Goal: Task Accomplishment & Management: Manage account settings

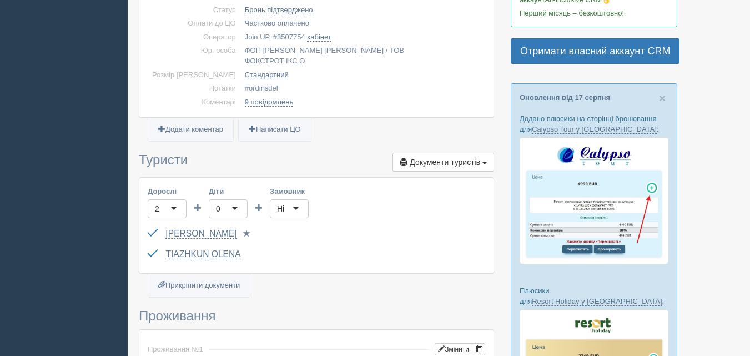
scroll to position [167, 0]
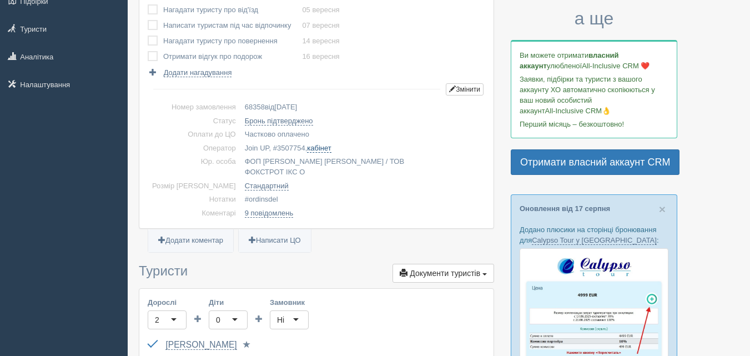
click at [307, 149] on link "кабінет" at bounding box center [319, 148] width 24 height 9
click at [307, 147] on link "кабінет" at bounding box center [319, 148] width 24 height 9
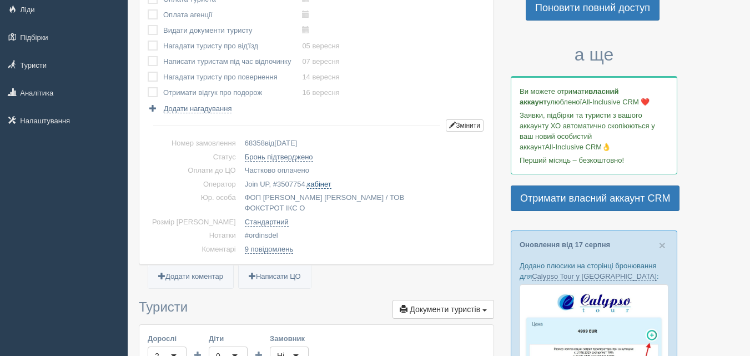
scroll to position [111, 0]
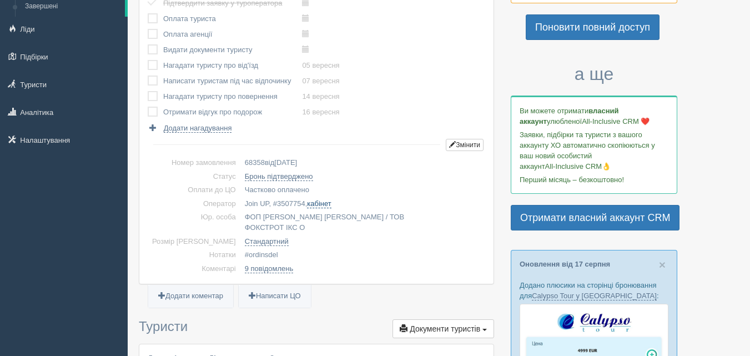
click at [307, 206] on link "кабінет" at bounding box center [319, 203] width 24 height 9
click at [307, 204] on link "кабінет" at bounding box center [319, 203] width 24 height 9
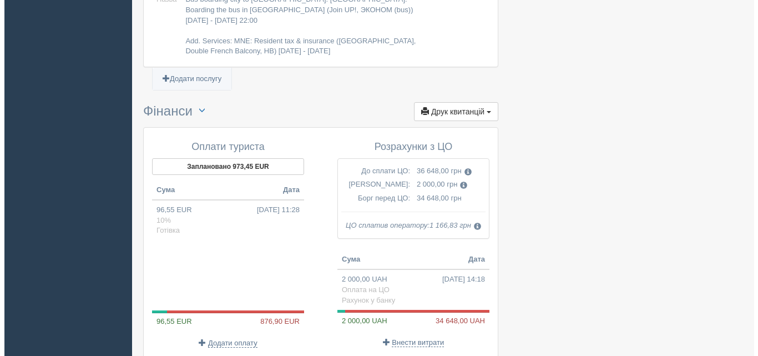
scroll to position [1110, 0]
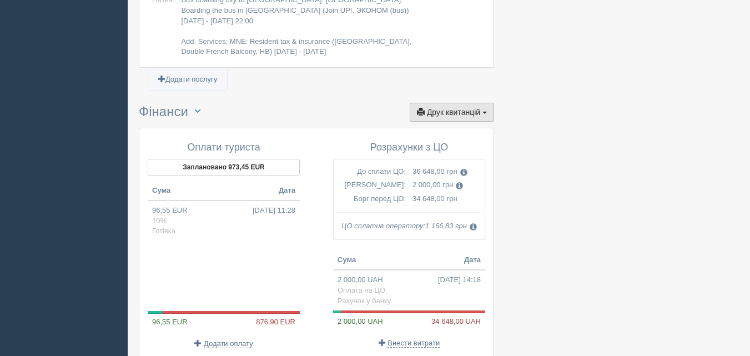
click at [458, 108] on span "Друк квитанцій" at bounding box center [453, 112] width 53 height 9
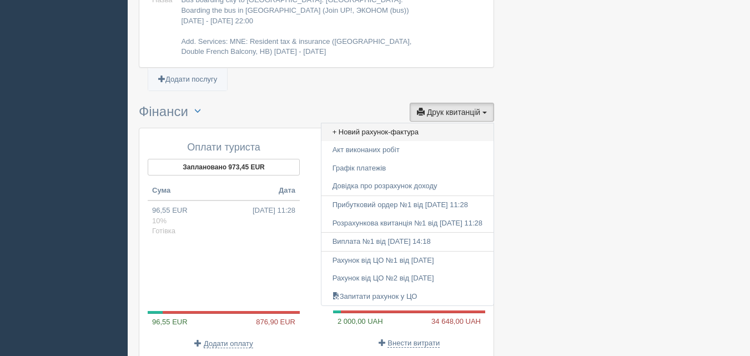
click at [406, 123] on link "+ Новий рахунок-фактура" at bounding box center [407, 132] width 172 height 18
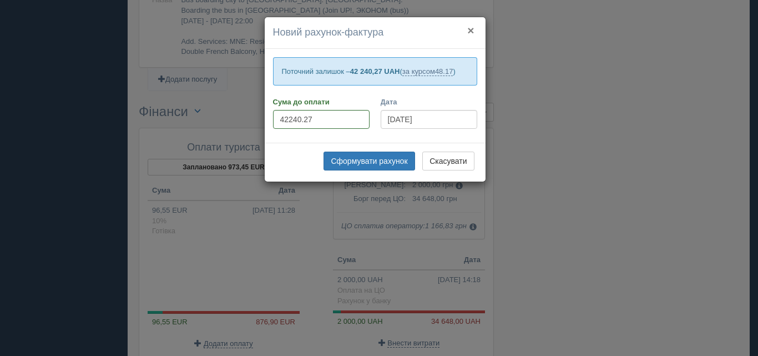
click at [469, 31] on button "×" at bounding box center [470, 30] width 7 height 12
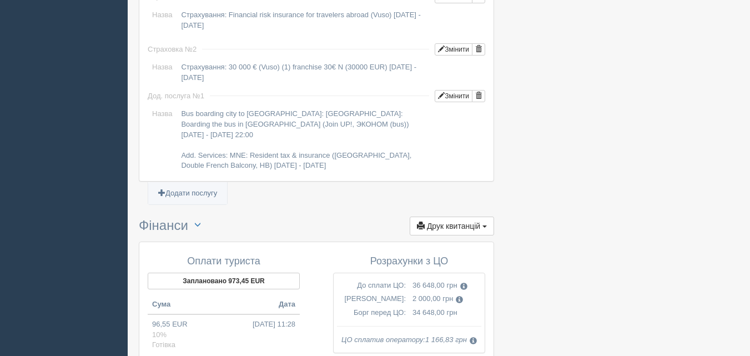
scroll to position [999, 0]
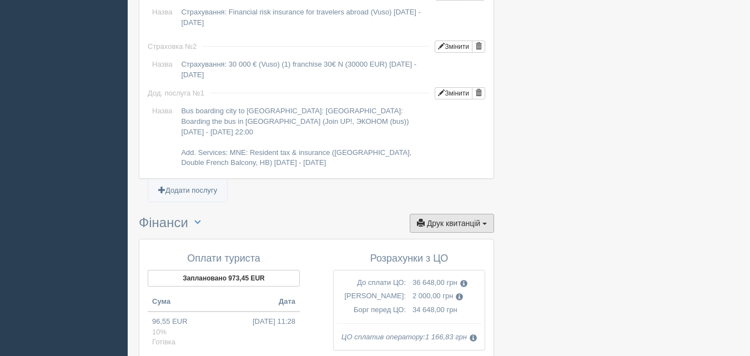
click at [472, 219] on span "Друк квитанцій" at bounding box center [453, 223] width 53 height 9
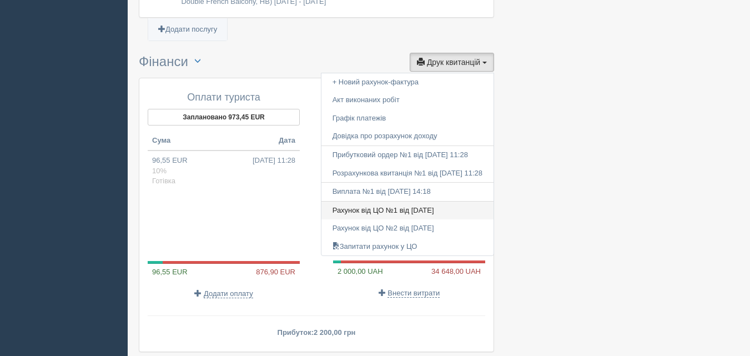
scroll to position [1166, 0]
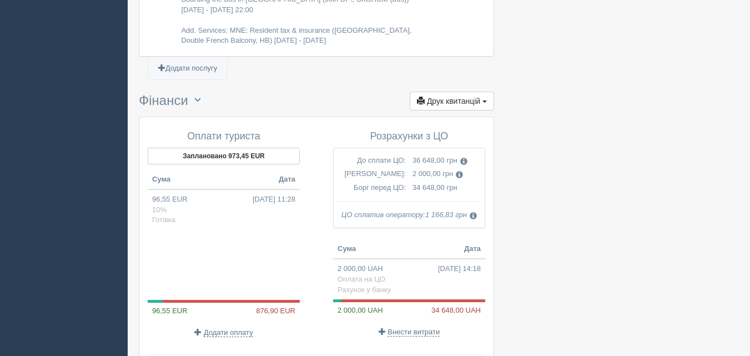
scroll to position [1055, 0]
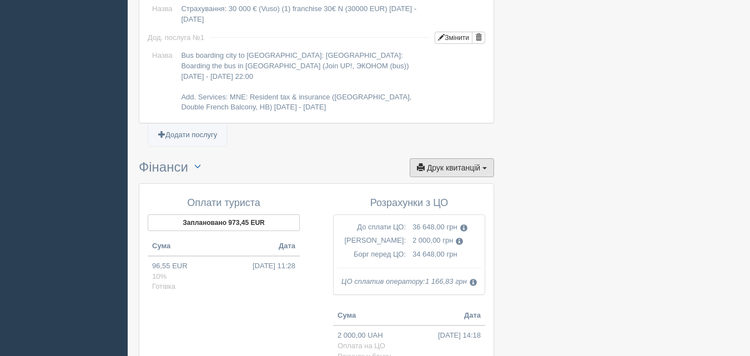
click at [461, 163] on span "Друк квитанцій" at bounding box center [453, 167] width 53 height 9
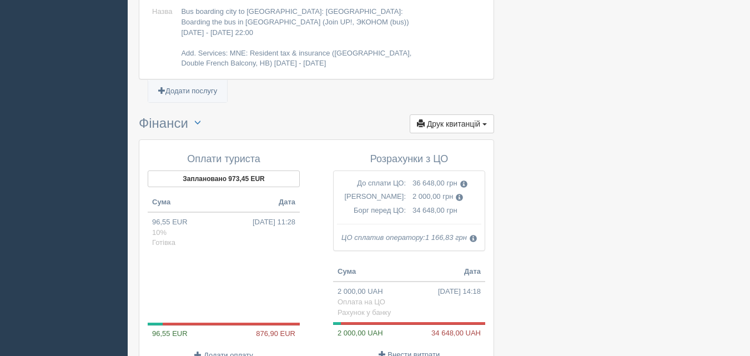
scroll to position [1166, 0]
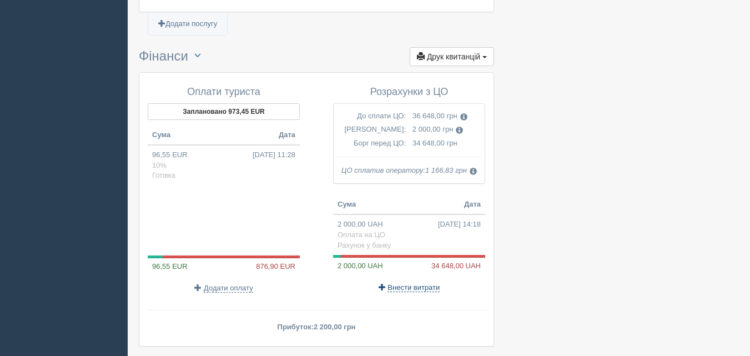
click at [402, 283] on span "Внести витрати" at bounding box center [413, 287] width 52 height 9
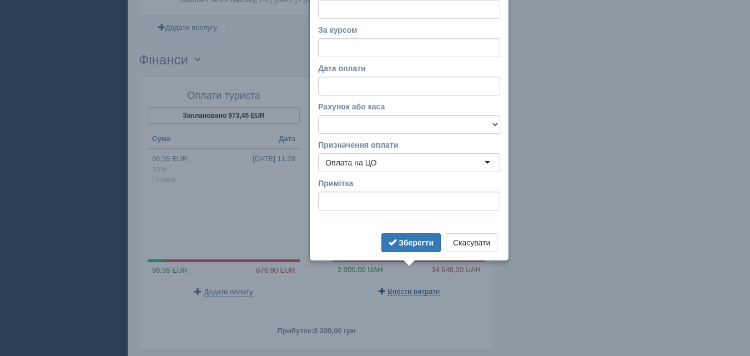
scroll to position [1124, 0]
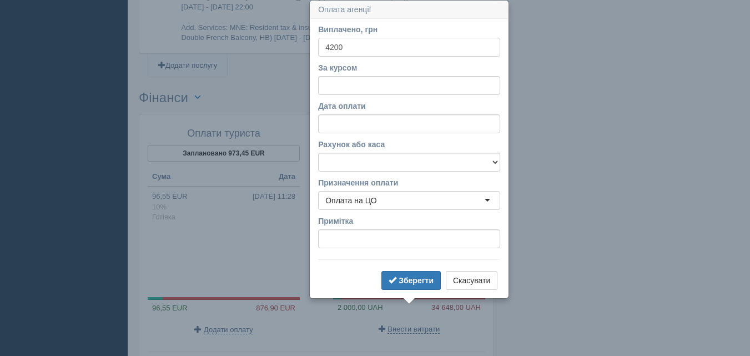
type input "42000"
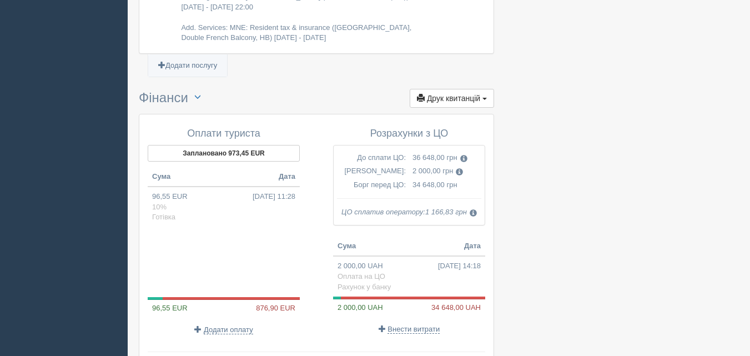
click at [455, 94] on span "Друк квитанцій" at bounding box center [453, 98] width 53 height 9
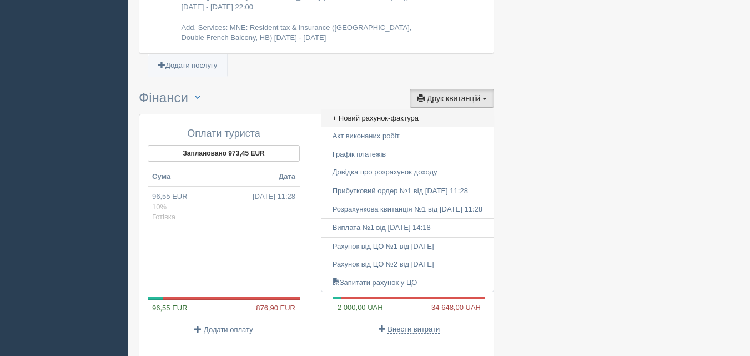
click at [399, 109] on link "+ Новий рахунок-фактура" at bounding box center [407, 118] width 172 height 18
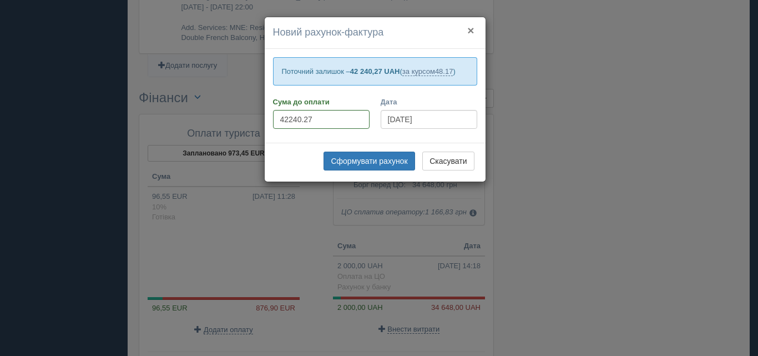
click at [470, 29] on button "×" at bounding box center [470, 30] width 7 height 12
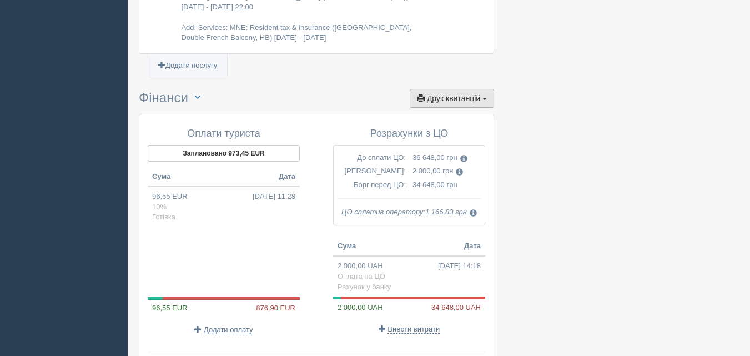
click at [463, 94] on span "Друк квитанцій" at bounding box center [453, 98] width 53 height 9
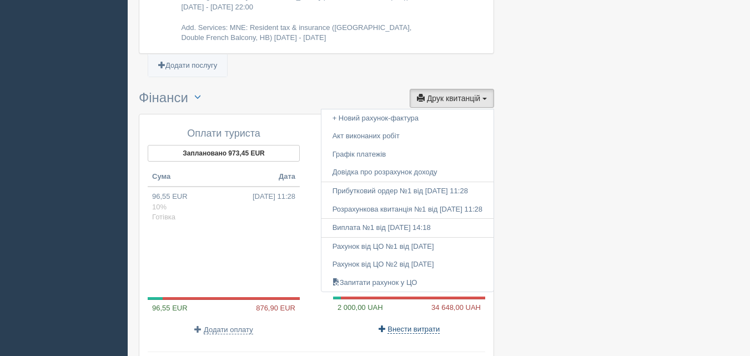
click at [411, 325] on span "Внести витрати" at bounding box center [413, 329] width 52 height 9
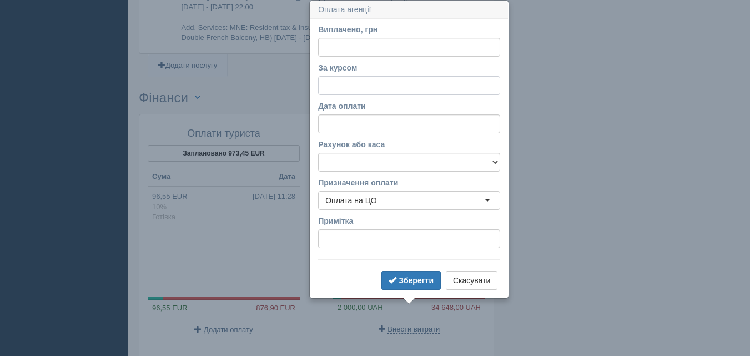
click at [334, 88] on input "За курсом" at bounding box center [409, 85] width 182 height 19
type input "48.17"
click at [341, 38] on input "Виплачено, грн" at bounding box center [409, 47] width 182 height 19
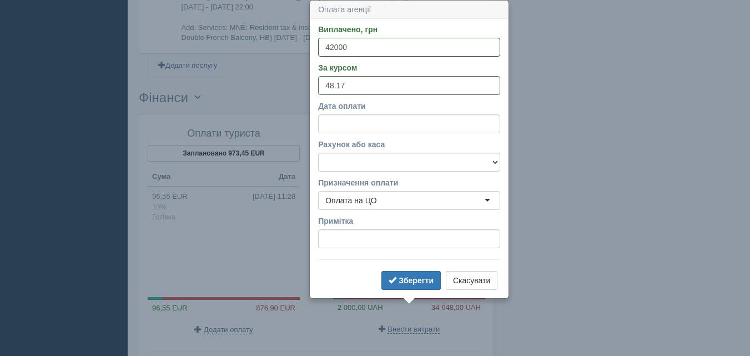
type input "42000"
click at [400, 160] on select "Готівка Картка Рахунок у банку" at bounding box center [409, 162] width 182 height 19
select select "1165"
click at [318, 153] on select "Готівка Картка Рахунок у банку" at bounding box center [409, 162] width 182 height 19
click at [412, 276] on b "Зберегти" at bounding box center [415, 280] width 35 height 9
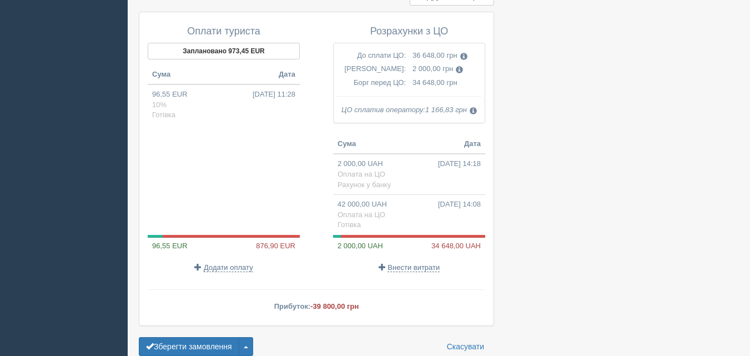
scroll to position [1261, 0]
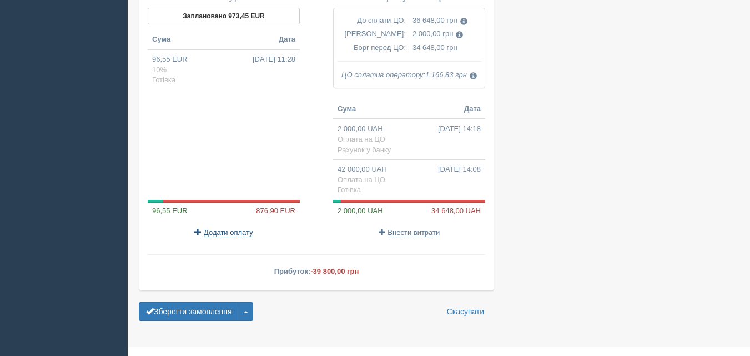
click at [220, 228] on span "Додати оплату" at bounding box center [228, 232] width 49 height 9
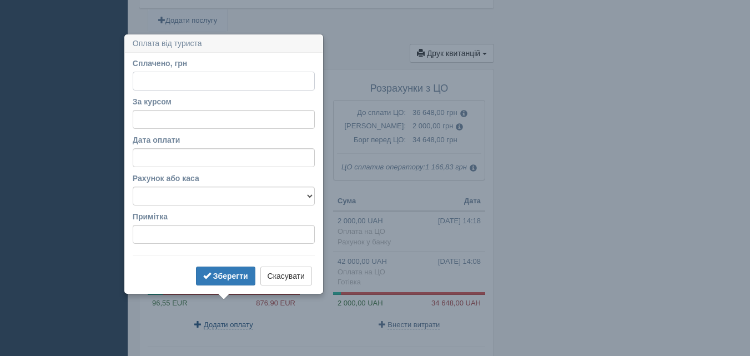
scroll to position [1203, 0]
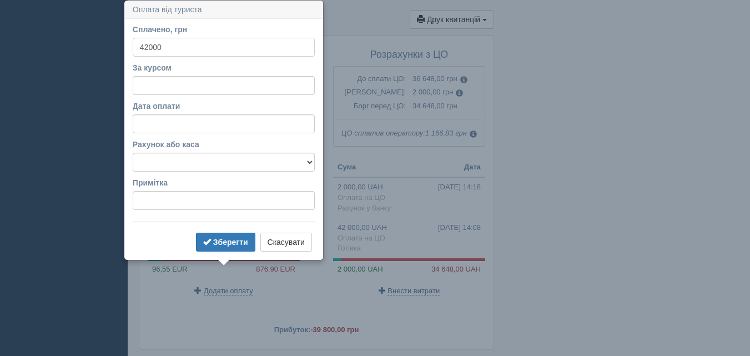
type input "42000"
click at [196, 89] on input "За курсом" at bounding box center [224, 85] width 182 height 19
type input "48.17"
click at [186, 165] on select "Готівка Картка Рахунок у банку" at bounding box center [224, 162] width 182 height 19
select select "1165"
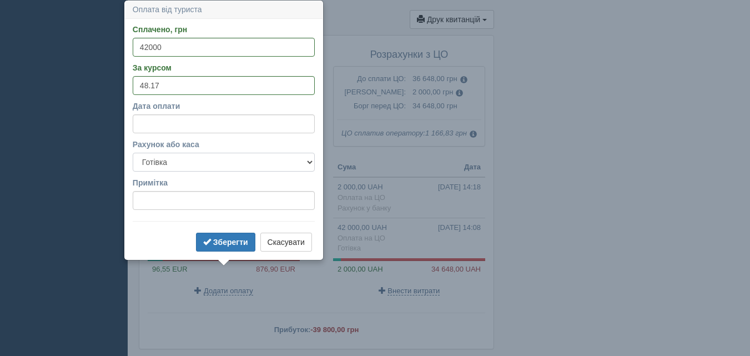
click at [133, 153] on select "Готівка Картка Рахунок у банку" at bounding box center [224, 162] width 182 height 19
click at [204, 244] on span "submit" at bounding box center [207, 242] width 8 height 8
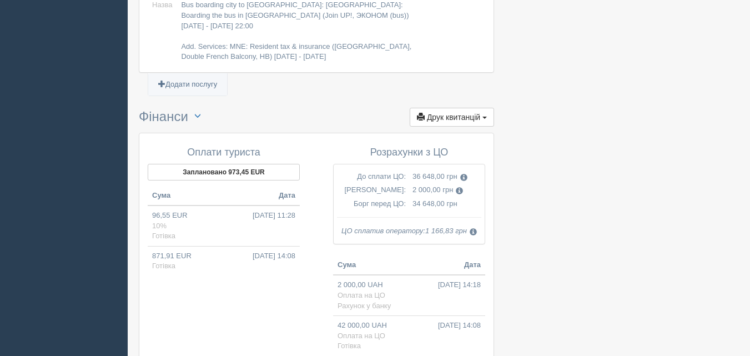
scroll to position [1092, 0]
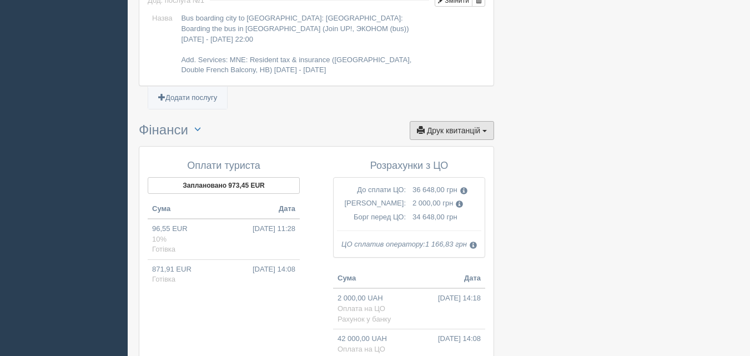
click at [469, 126] on span "Друк квитанцій" at bounding box center [453, 130] width 53 height 9
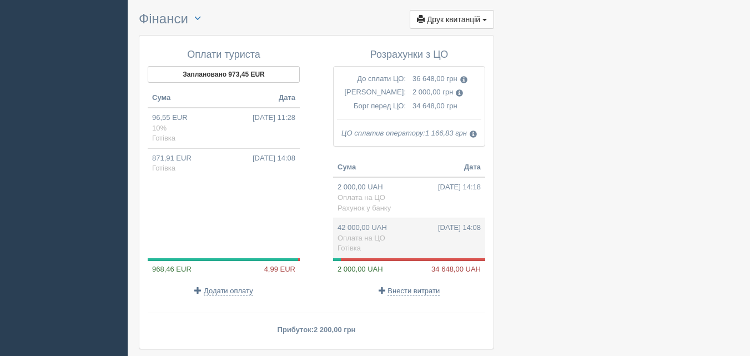
click at [365, 218] on td "42 000,00 UAH 21.08.2025 14:08 Оплата на ЦО Готівка" at bounding box center [409, 238] width 152 height 40
type input "42000.00"
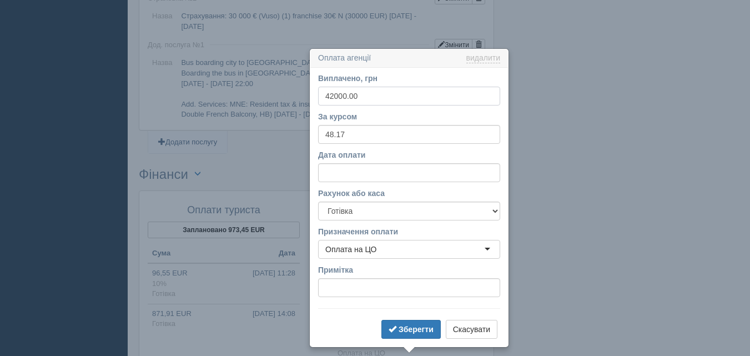
scroll to position [1096, 0]
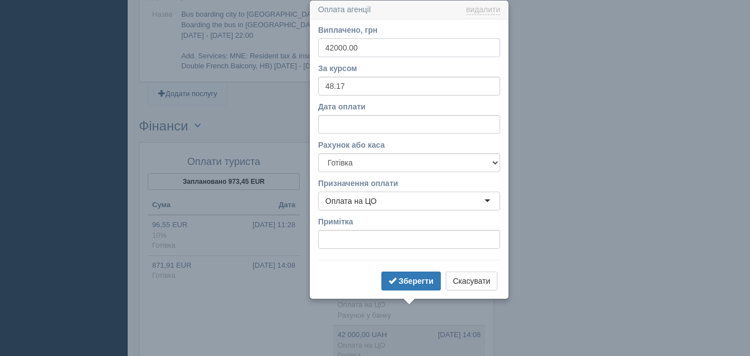
drag, startPoint x: 386, startPoint y: 41, endPoint x: 347, endPoint y: 44, distance: 38.4
click at [347, 44] on input "42000.00" at bounding box center [409, 47] width 182 height 19
drag, startPoint x: 473, startPoint y: 9, endPoint x: 491, endPoint y: 15, distance: 18.3
click at [473, 8] on link "видалити" at bounding box center [483, 10] width 34 height 9
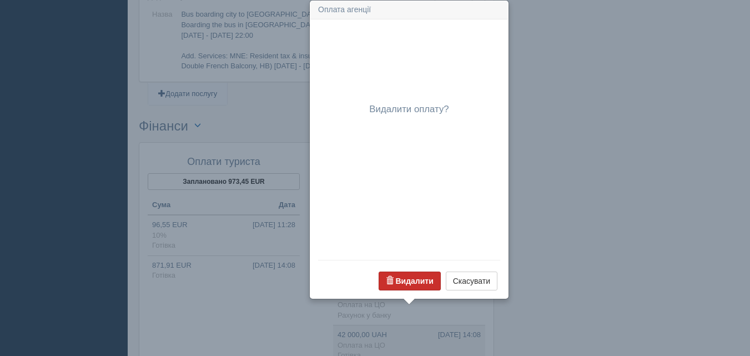
click at [418, 282] on b "Видалити" at bounding box center [414, 280] width 38 height 9
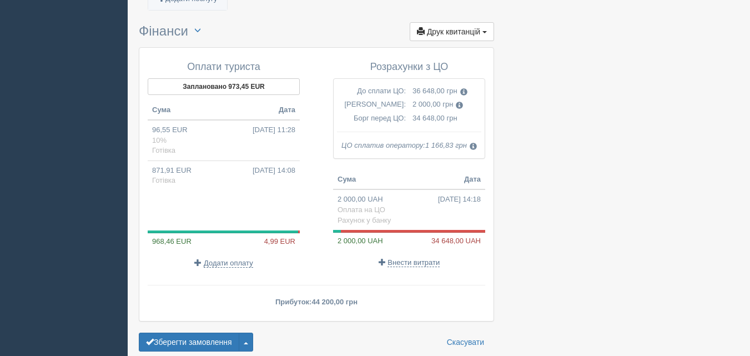
scroll to position [1166, 0]
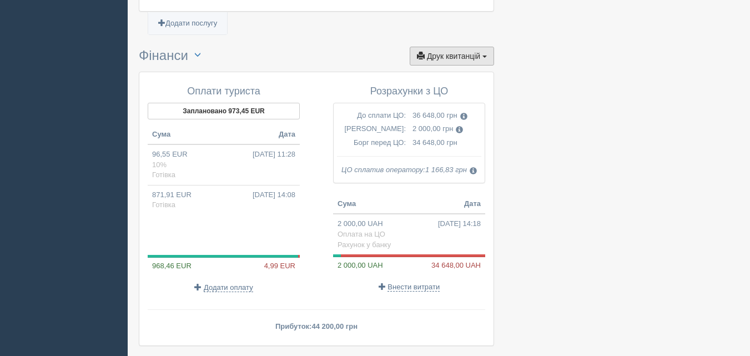
click at [480, 52] on span "Друк квитанцій" at bounding box center [453, 56] width 53 height 9
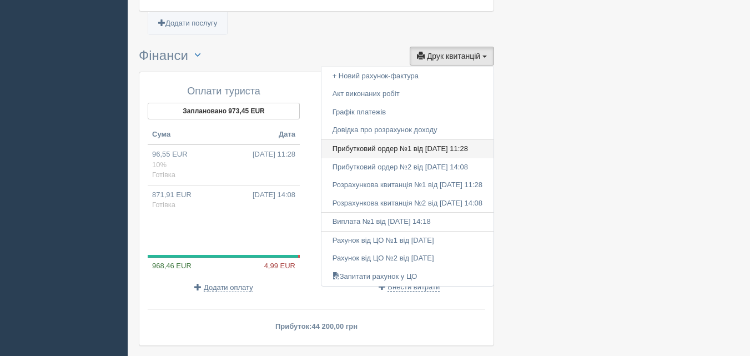
click at [412, 140] on link "Прибутковий ордер №1 від 21.01.2025 11:28" at bounding box center [407, 149] width 172 height 18
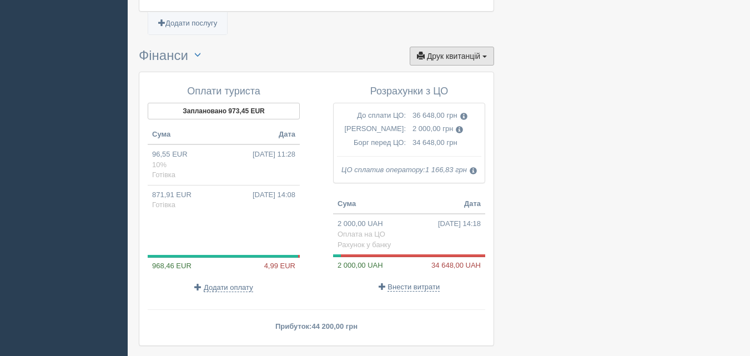
click at [471, 52] on span "Друк квитанцій" at bounding box center [453, 56] width 53 height 9
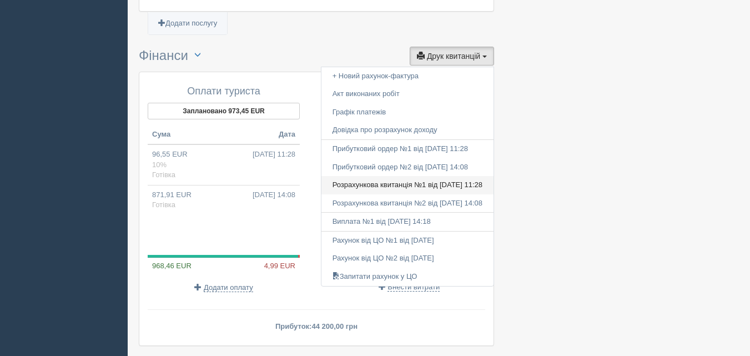
click at [421, 176] on link "Розрахункова квитанція №1 від 21.01.2025 11:28" at bounding box center [407, 185] width 172 height 18
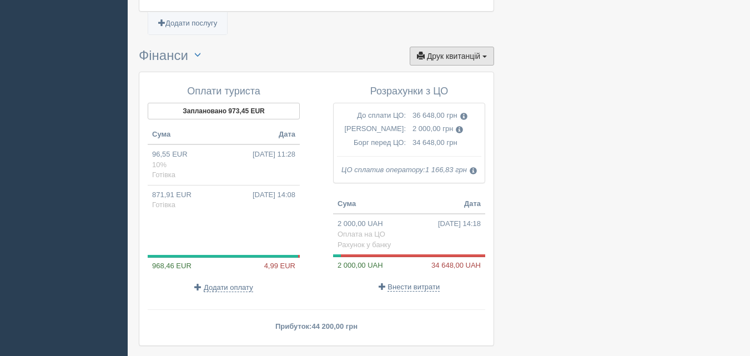
click at [487, 47] on button "Друк квитанцій Друк" at bounding box center [452, 56] width 84 height 19
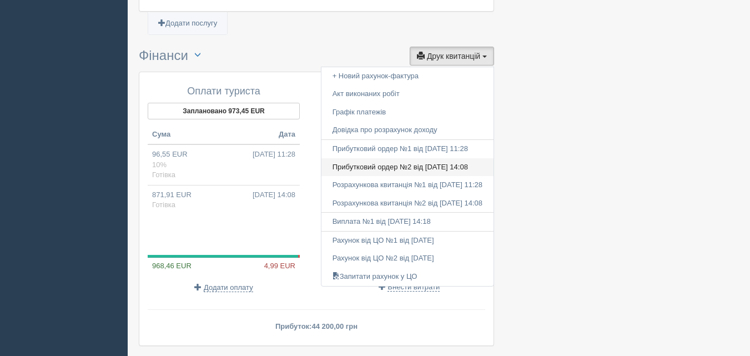
click at [453, 158] on link "Прибутковий ордер №2 від 21.08.2025 14:08" at bounding box center [407, 167] width 172 height 18
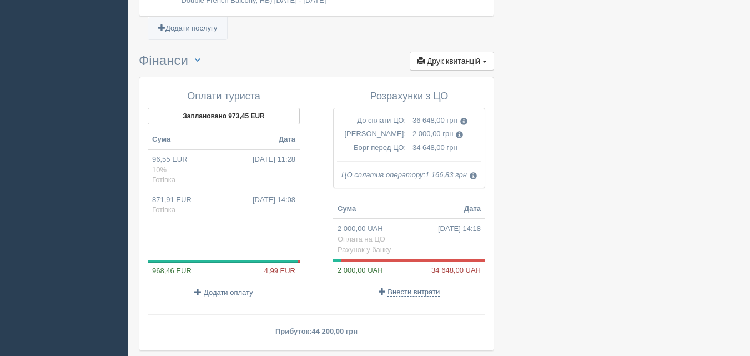
scroll to position [1222, 0]
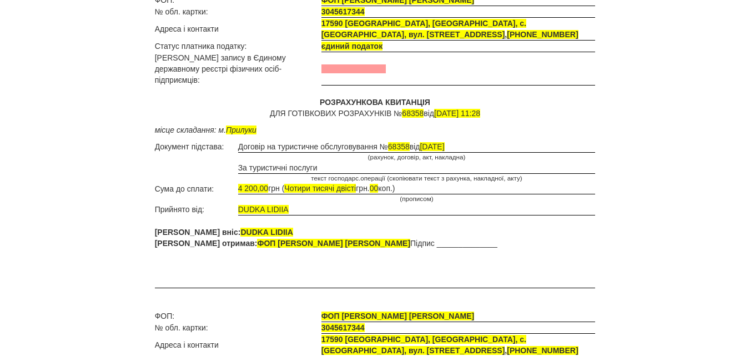
scroll to position [111, 0]
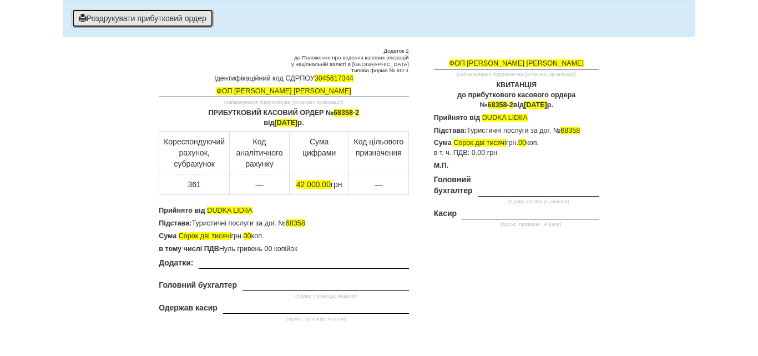
click at [133, 19] on button "Роздрукувати прибутковий ордер" at bounding box center [143, 18] width 142 height 19
